Goal: Transaction & Acquisition: Book appointment/travel/reservation

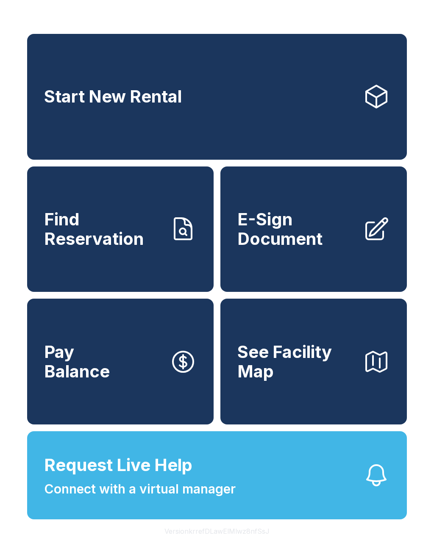
scroll to position [10, 0]
click at [161, 110] on link "Start New Rental" at bounding box center [217, 97] width 380 height 126
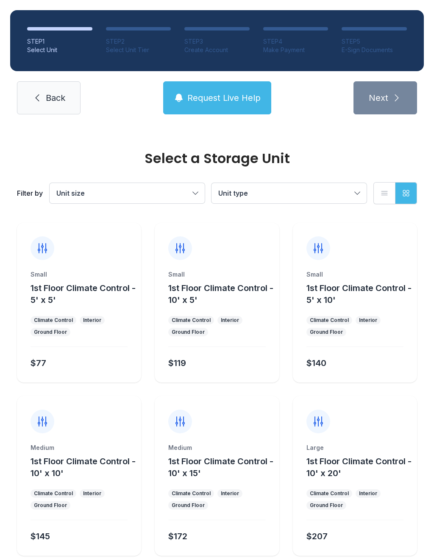
click at [80, 322] on div "Interior" at bounding box center [92, 320] width 25 height 8
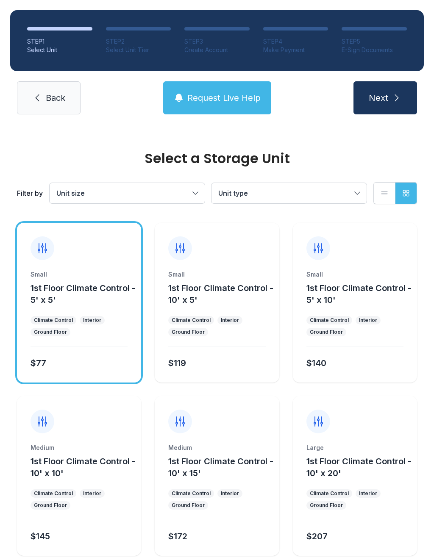
click at [187, 193] on span "Unit size" at bounding box center [122, 193] width 133 height 10
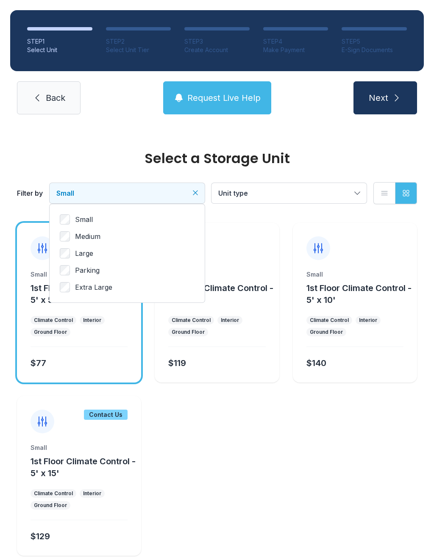
click at [314, 193] on span "Unit type" at bounding box center [284, 193] width 133 height 10
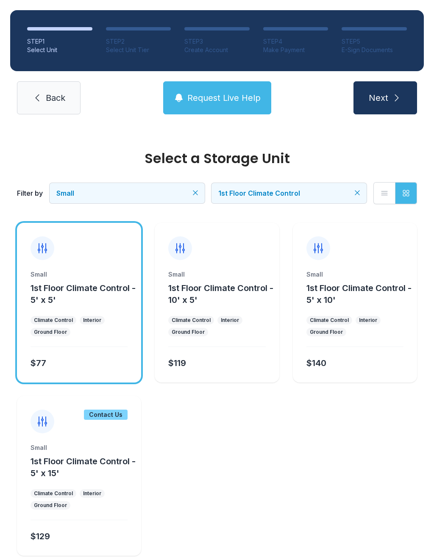
click at [375, 90] on button "Next" at bounding box center [385, 97] width 64 height 33
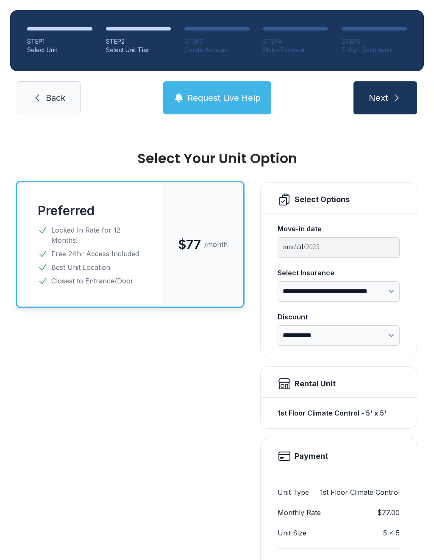
click at [392, 100] on icon "submit" at bounding box center [397, 98] width 10 height 10
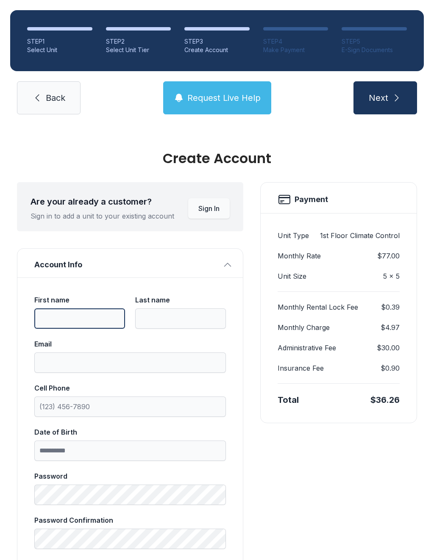
click at [72, 316] on input "First name" at bounding box center [79, 319] width 91 height 20
type input "****"
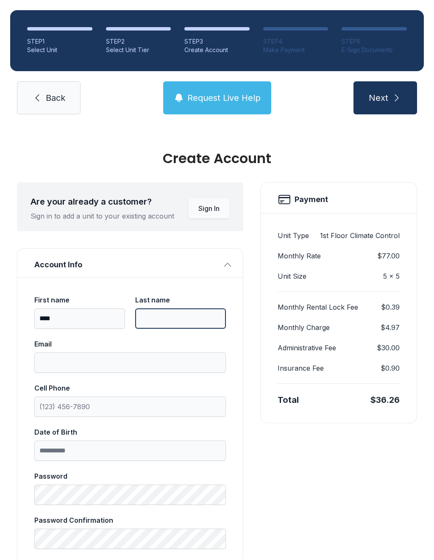
click at [174, 317] on input "Last name" at bounding box center [180, 319] width 91 height 20
type input "*****"
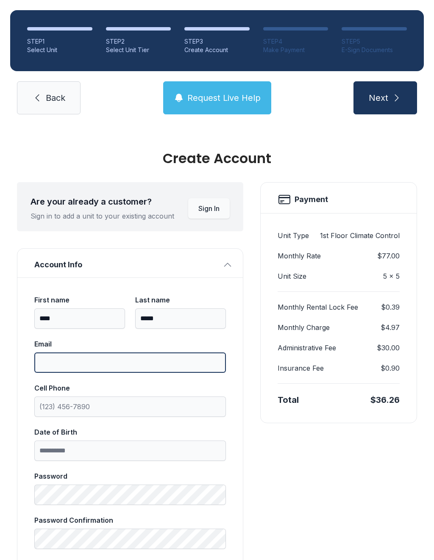
click at [108, 364] on input "Email" at bounding box center [130, 363] width 192 height 20
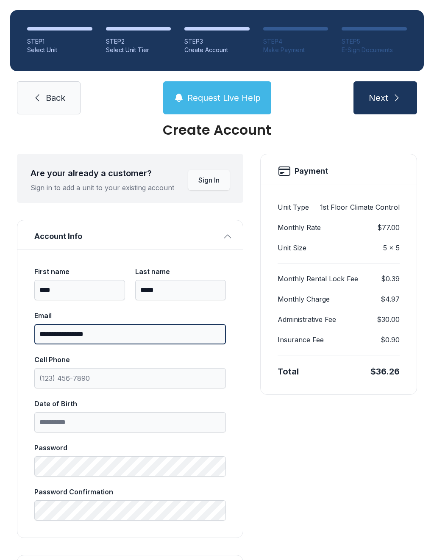
scroll to position [82, 0]
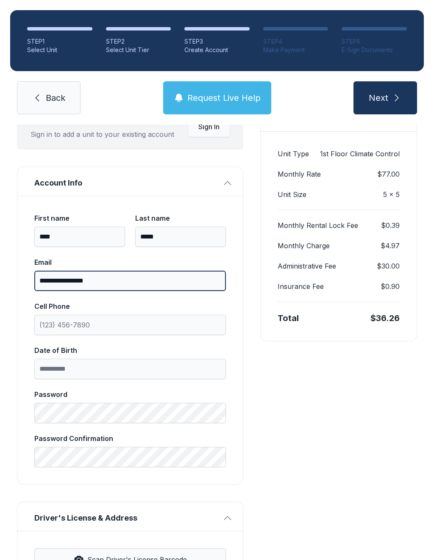
type input "**********"
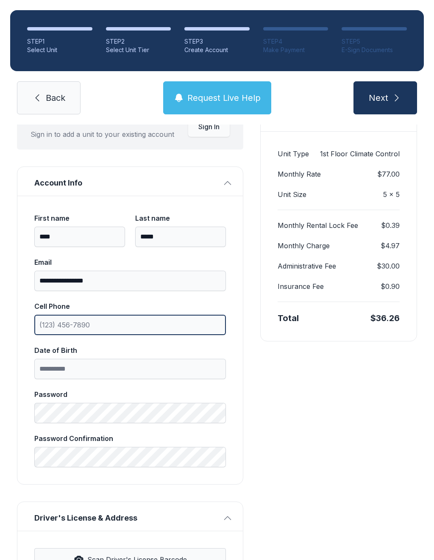
click at [145, 331] on input "Cell Phone" at bounding box center [130, 325] width 192 height 20
type input "[PHONE_NUMBER]"
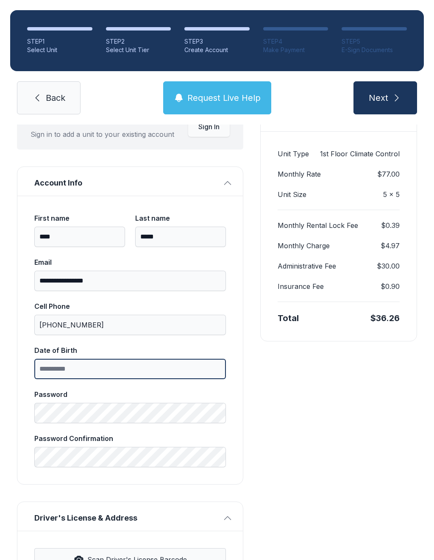
click at [158, 369] on input "Date of Birth" at bounding box center [130, 369] width 192 height 20
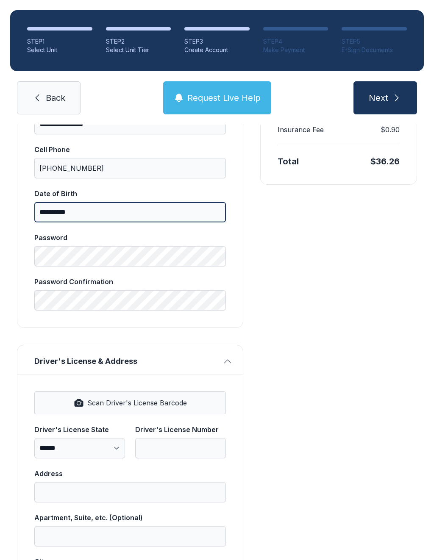
scroll to position [239, 0]
type input "**********"
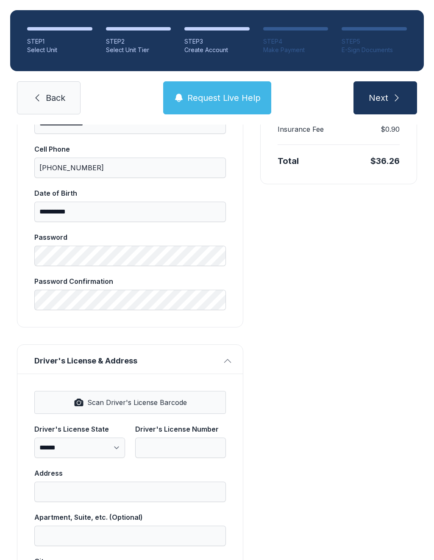
click at [165, 359] on button "Driver's License & Address" at bounding box center [129, 359] width 225 height 29
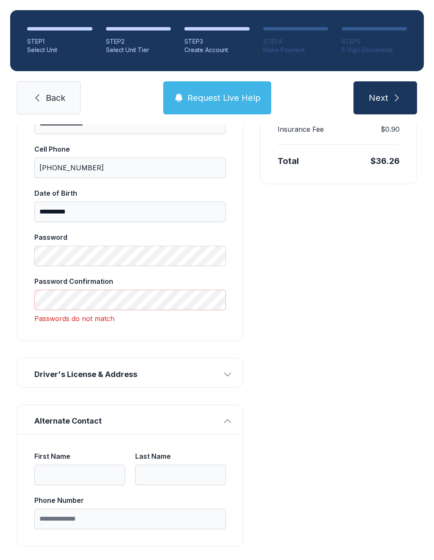
click at [230, 376] on icon "button" at bounding box center [227, 375] width 10 height 10
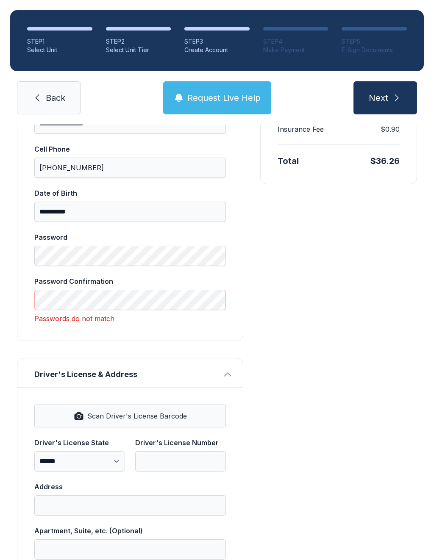
click at [146, 400] on div "**********" at bounding box center [129, 526] width 225 height 278
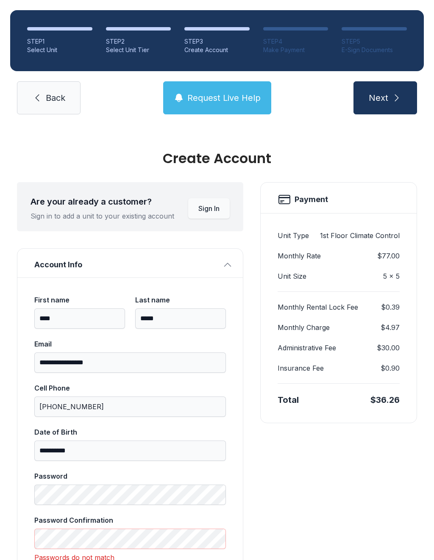
scroll to position [0, 0]
click at [44, 99] on link "Back" at bounding box center [49, 97] width 64 height 33
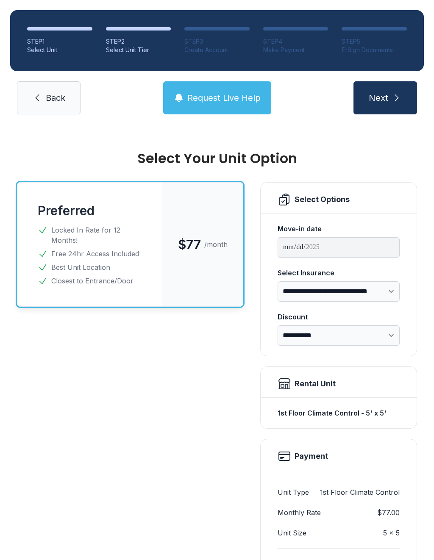
click at [46, 100] on span "Back" at bounding box center [55, 98] width 19 height 12
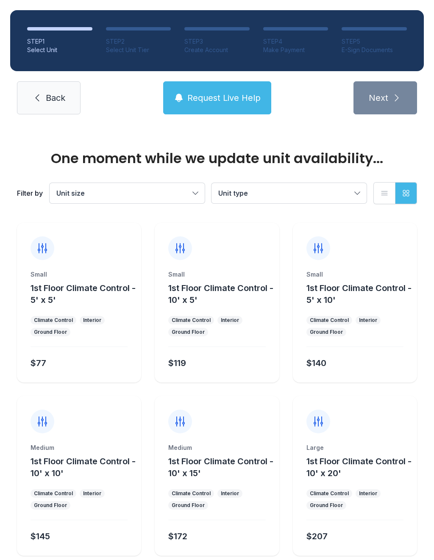
click at [44, 95] on link "Back" at bounding box center [49, 97] width 64 height 33
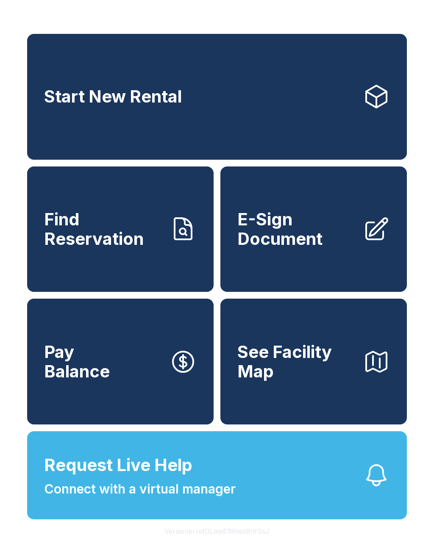
click at [38, 95] on link "Start New Rental" at bounding box center [217, 97] width 380 height 126
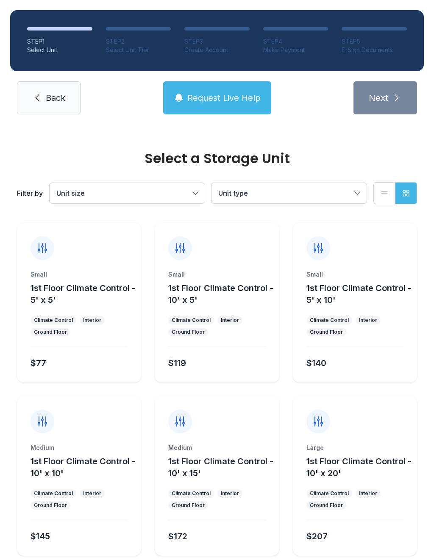
click at [39, 111] on link "Back" at bounding box center [49, 97] width 64 height 33
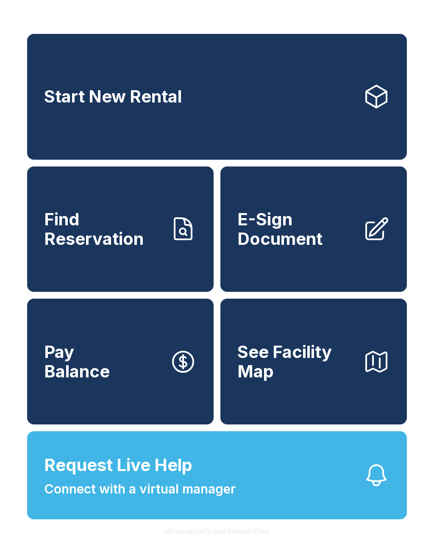
click at [328, 240] on span "E-Sign Document" at bounding box center [296, 229] width 119 height 39
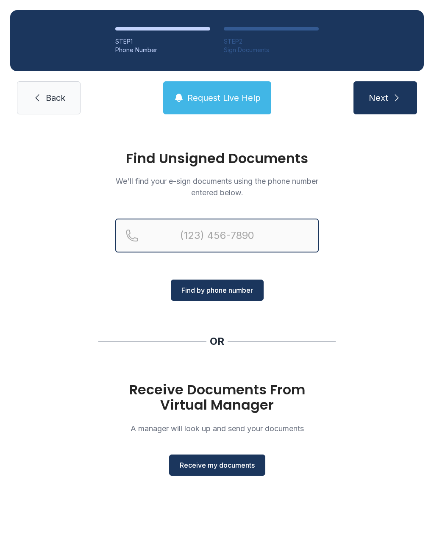
click at [197, 242] on input "Reservation phone number" at bounding box center [216, 236] width 203 height 34
type input "[PHONE_NUMBER]"
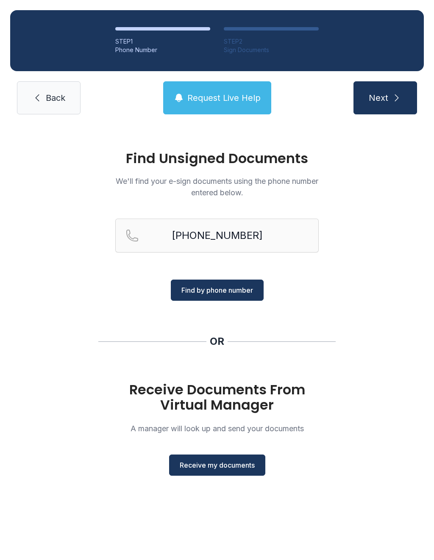
click at [220, 293] on span "Find by phone number" at bounding box center [217, 290] width 72 height 10
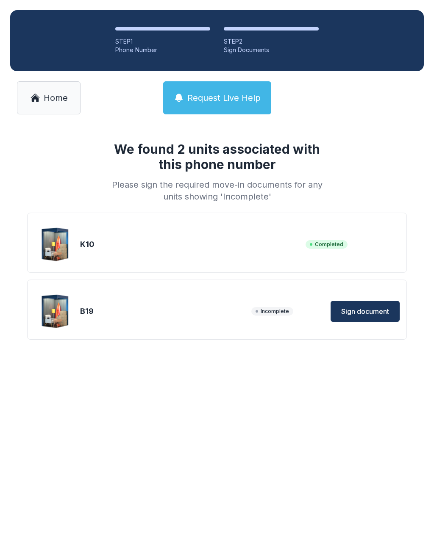
click at [367, 316] on span "Sign document" at bounding box center [365, 311] width 48 height 10
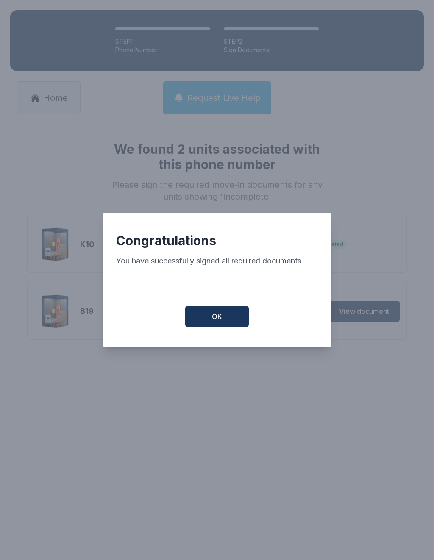
click at [225, 327] on button "OK" at bounding box center [217, 316] width 64 height 21
